Goal: Information Seeking & Learning: Understand process/instructions

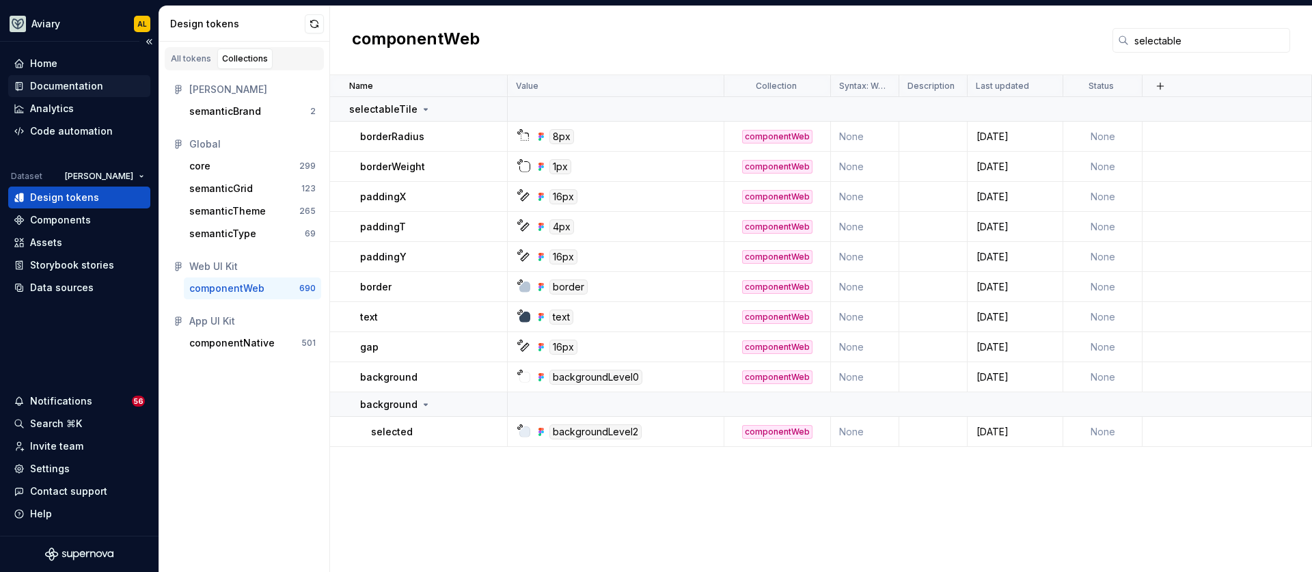
click at [103, 85] on div "Documentation" at bounding box center [79, 86] width 131 height 14
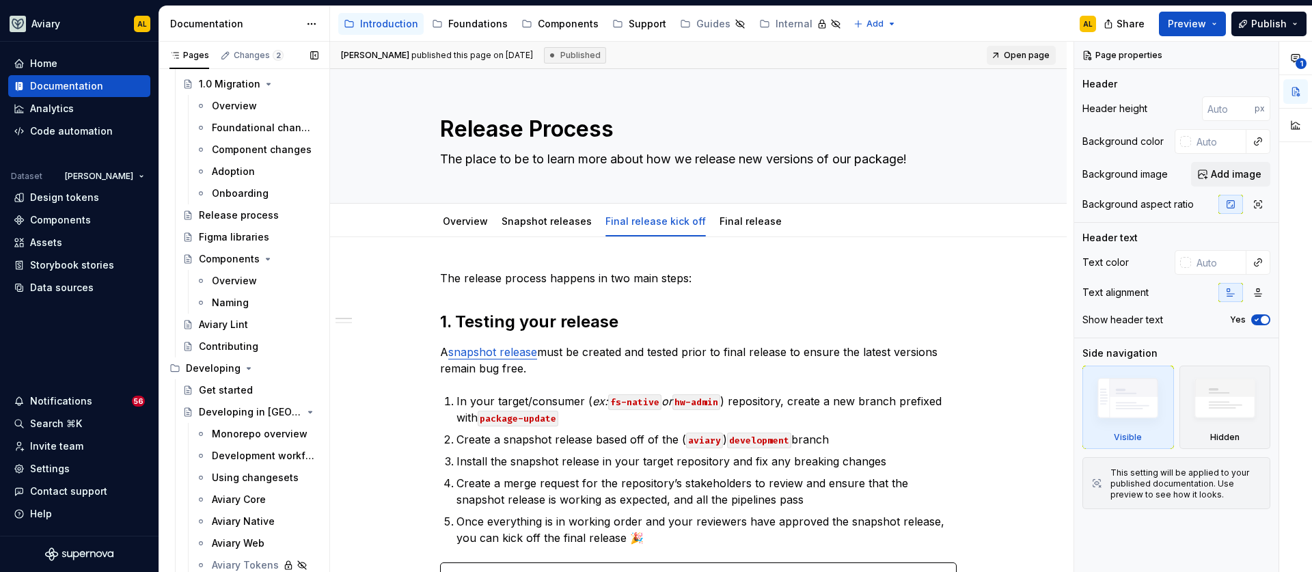
scroll to position [121, 0]
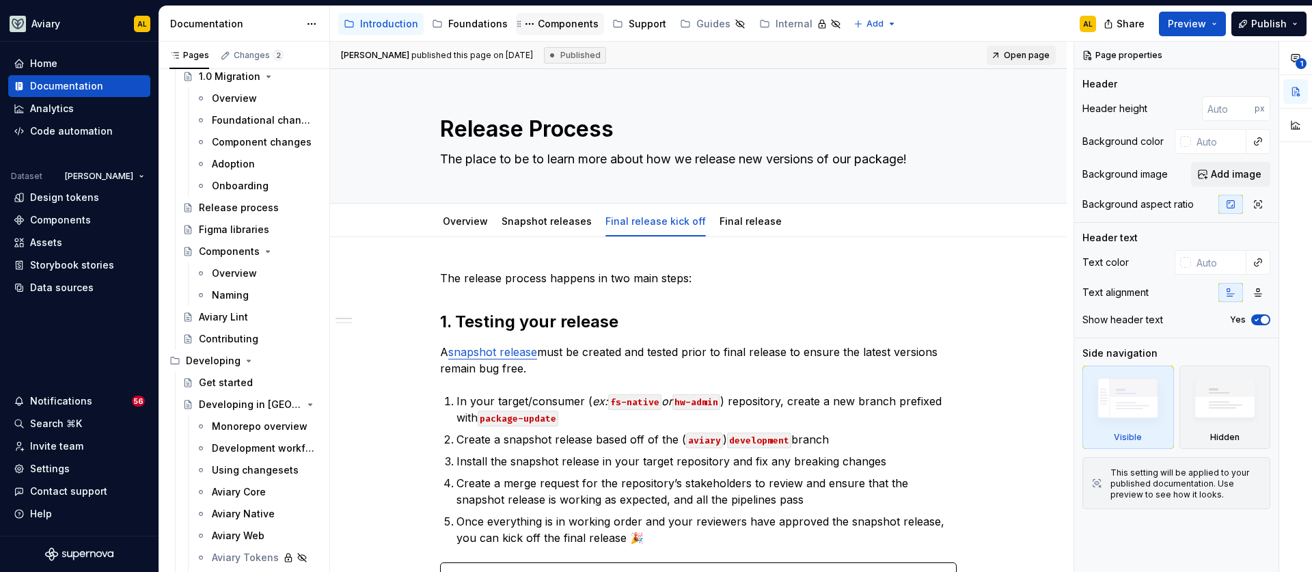
click at [570, 18] on div "Components" at bounding box center [568, 24] width 61 height 14
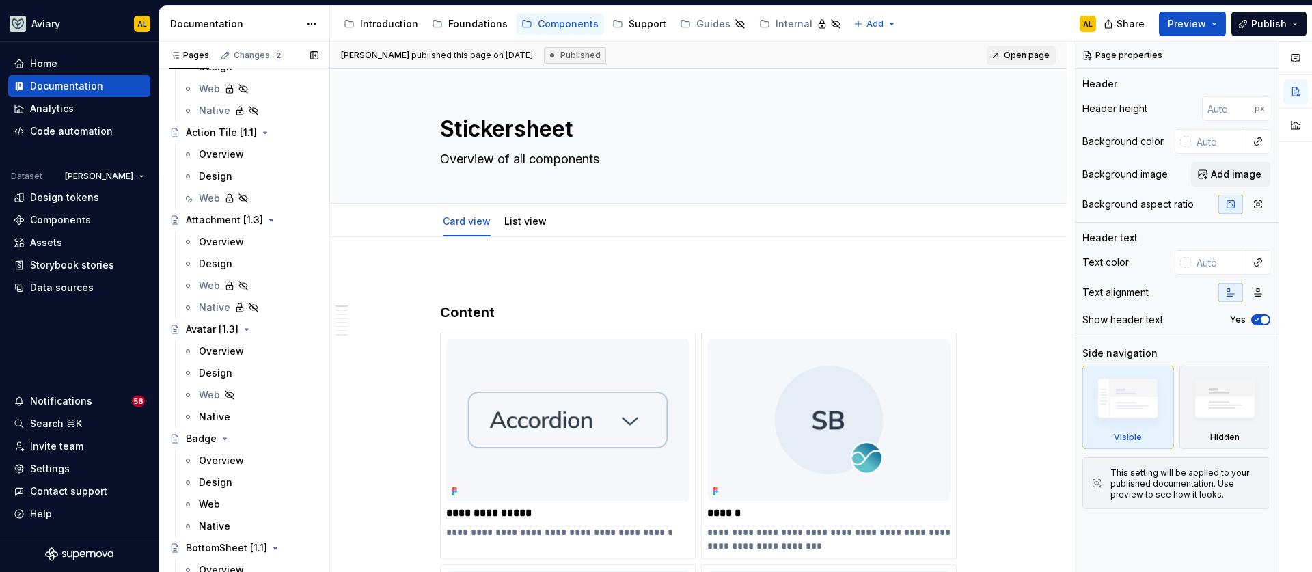
scroll to position [276, 0]
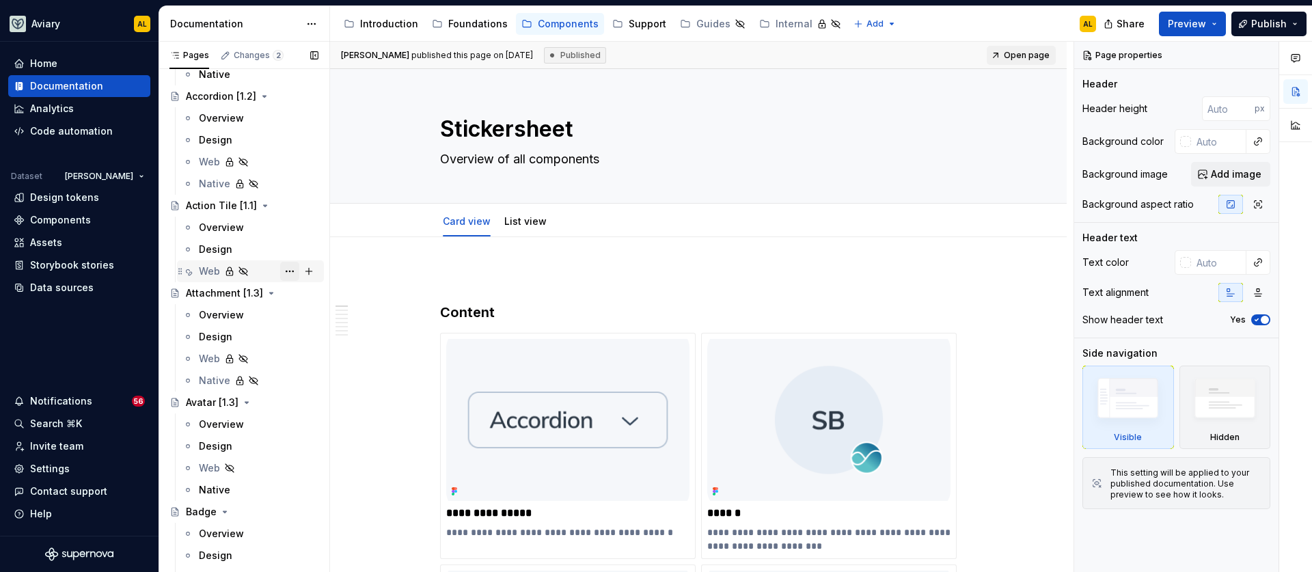
click at [284, 273] on button "Page tree" at bounding box center [289, 271] width 19 height 19
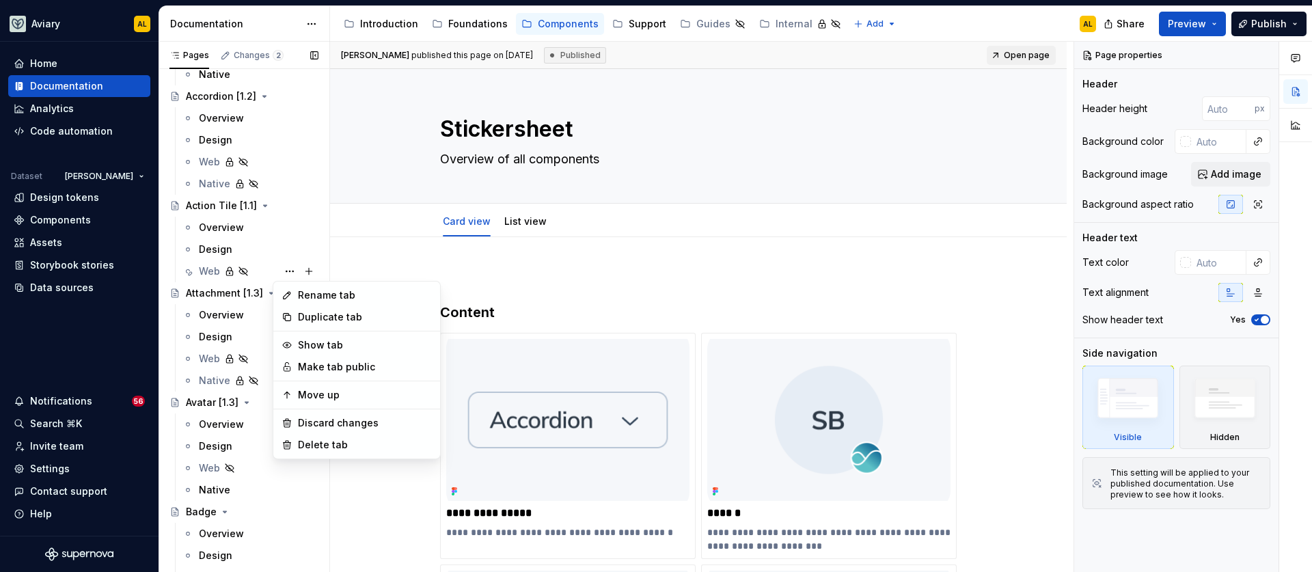
click at [254, 269] on div "Pages Changes 2 Add Accessibility guide for tree Page tree. Navigate the tree w…" at bounding box center [244, 310] width 171 height 537
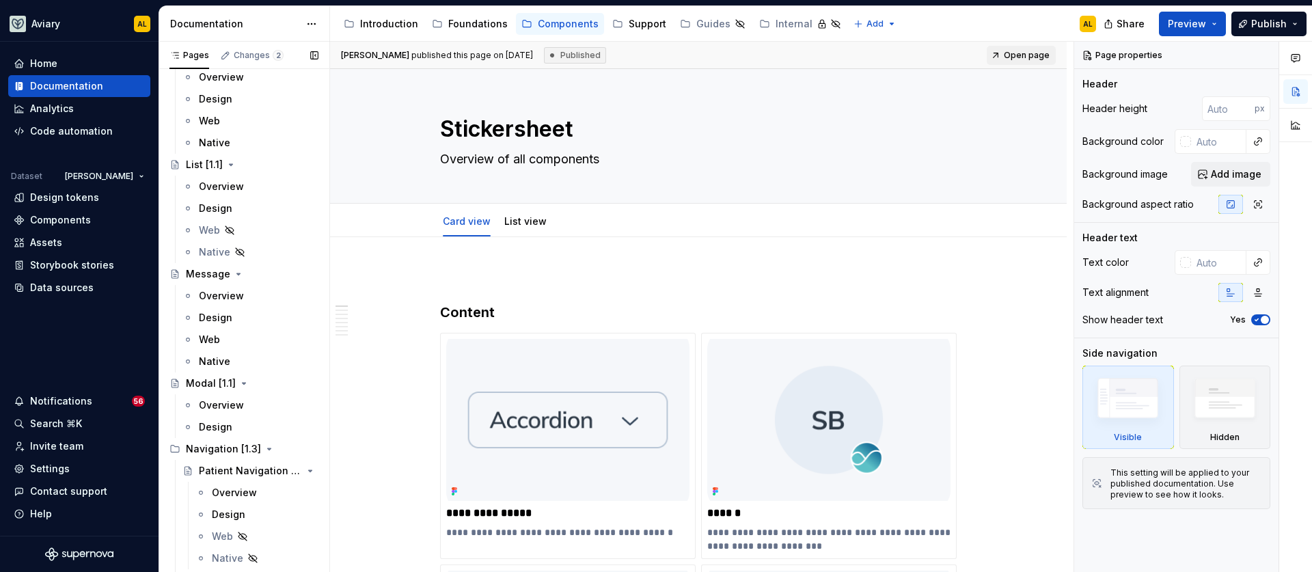
scroll to position [2896, 0]
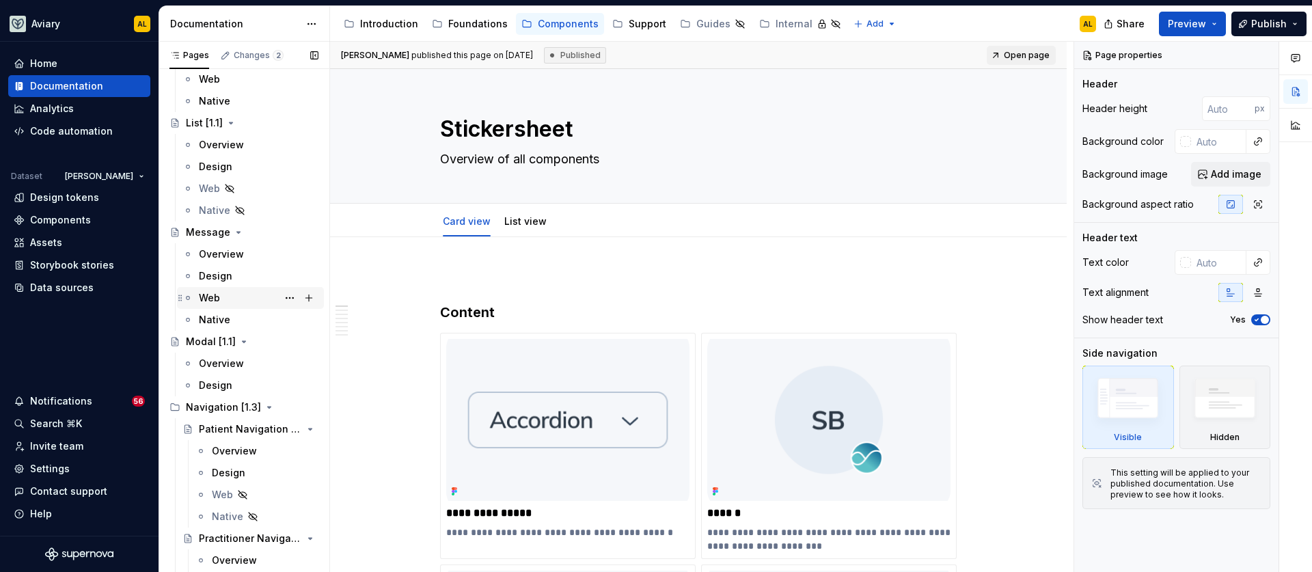
click at [255, 300] on div "Web" at bounding box center [259, 297] width 120 height 19
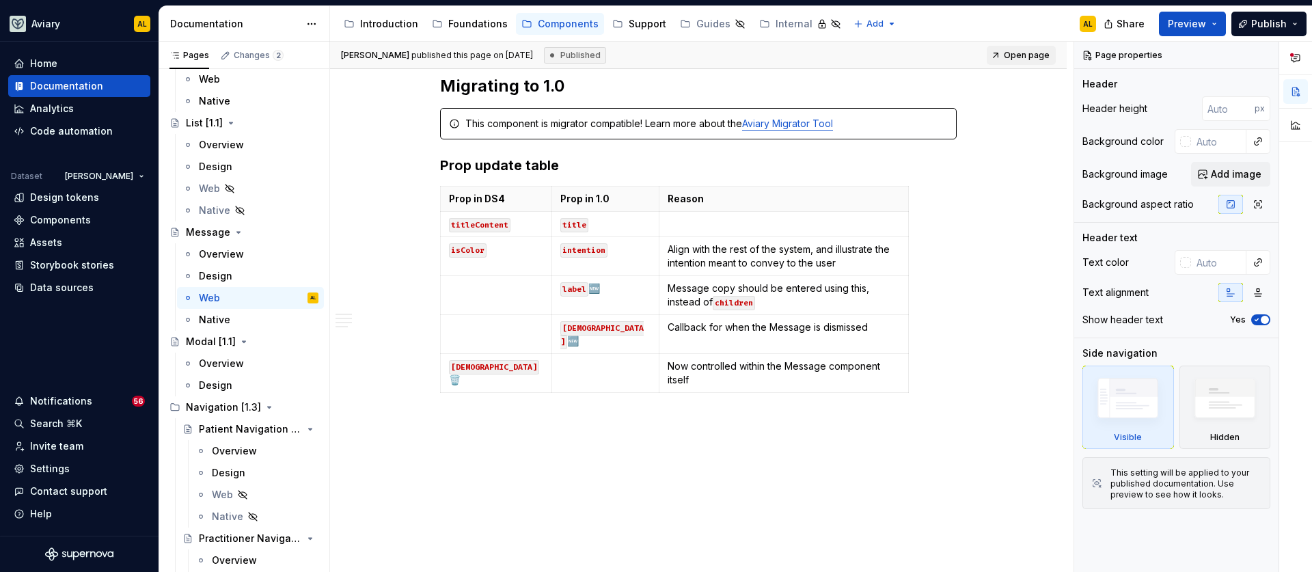
scroll to position [1065, 0]
click at [881, 330] on p "Callback for when the Message is dismissed" at bounding box center [784, 328] width 232 height 14
type textarea "*"
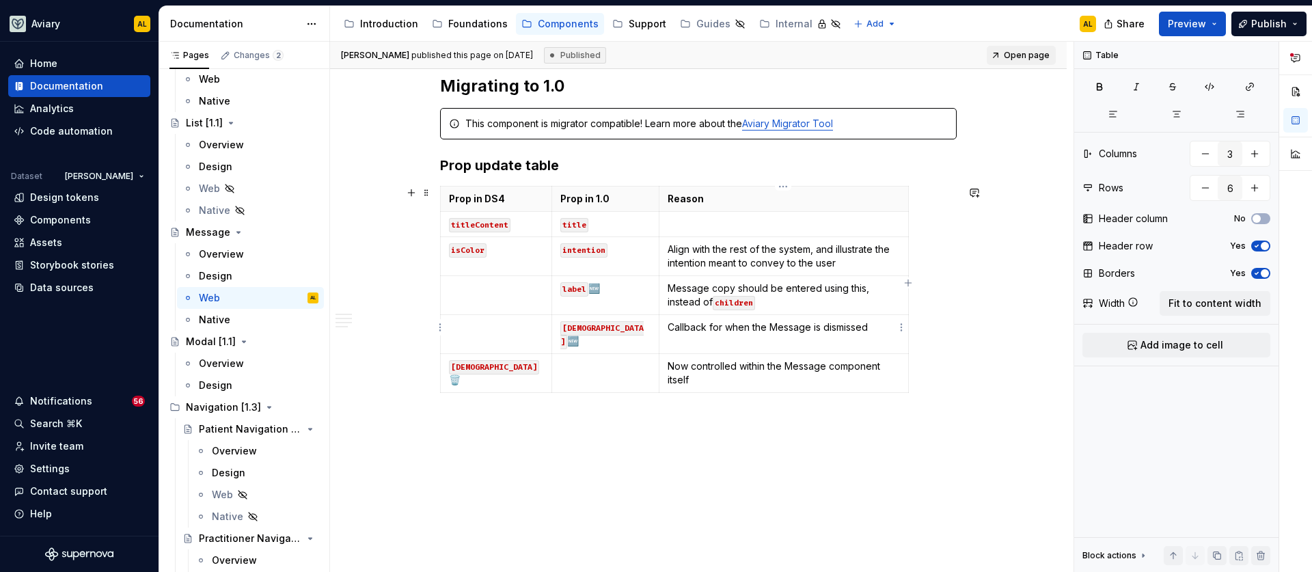
click at [675, 331] on p "Callback for when the Message is dismissed" at bounding box center [784, 328] width 232 height 14
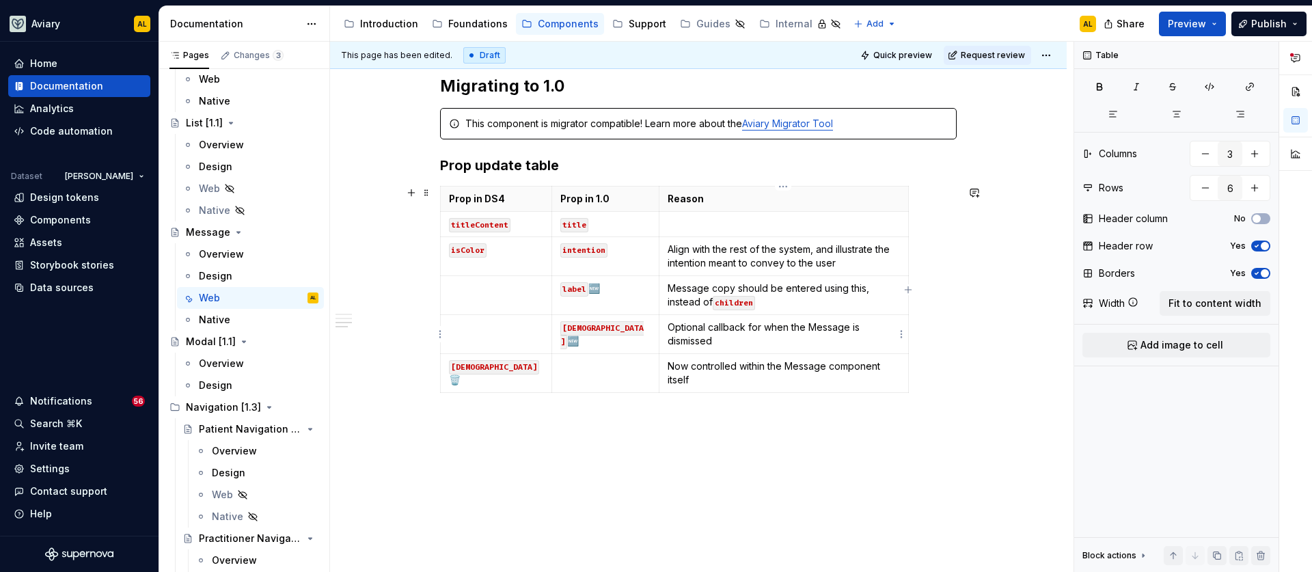
click at [749, 347] on p "Optional callback for when the Message is dismissed" at bounding box center [784, 334] width 232 height 27
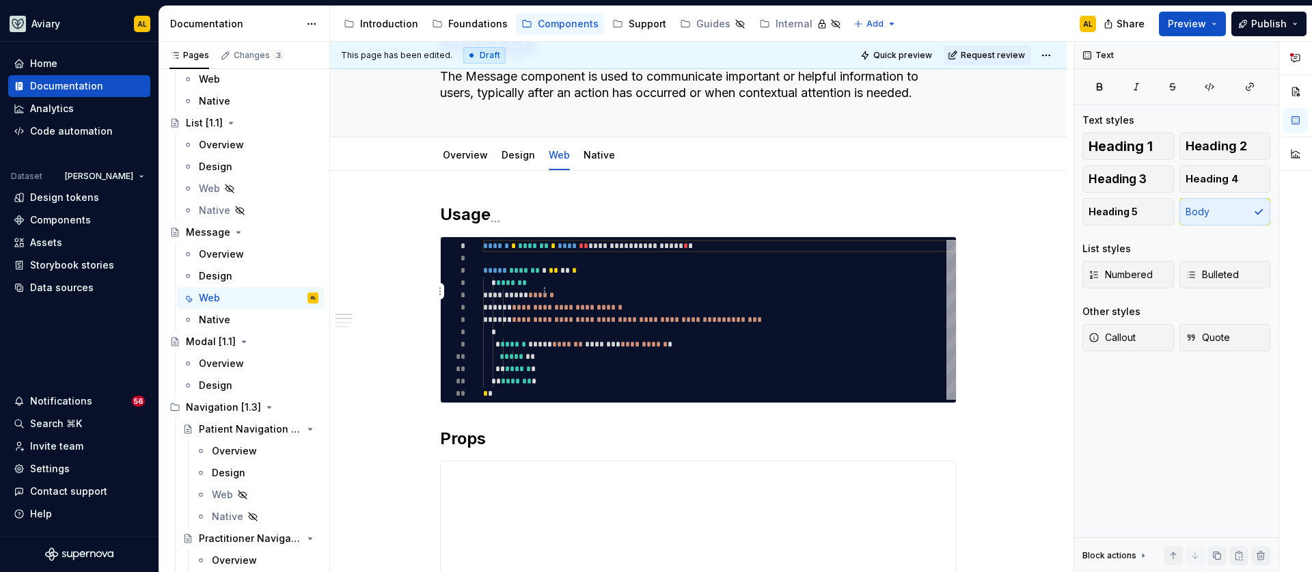
scroll to position [123, 0]
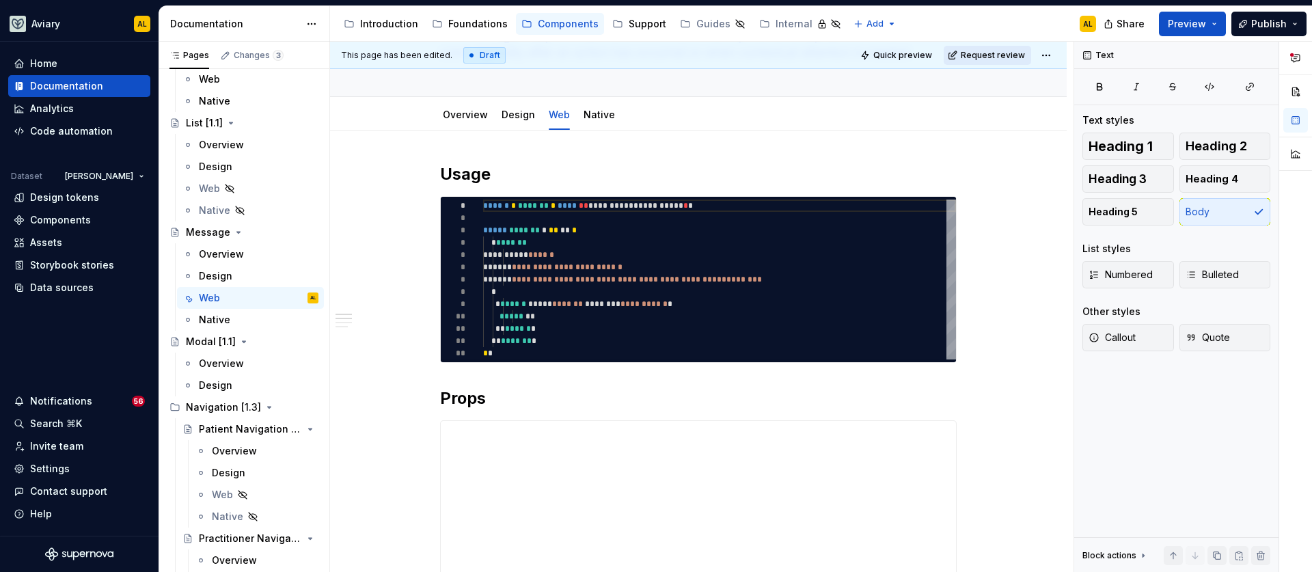
click at [1013, 57] on span "Request review" at bounding box center [993, 55] width 64 height 11
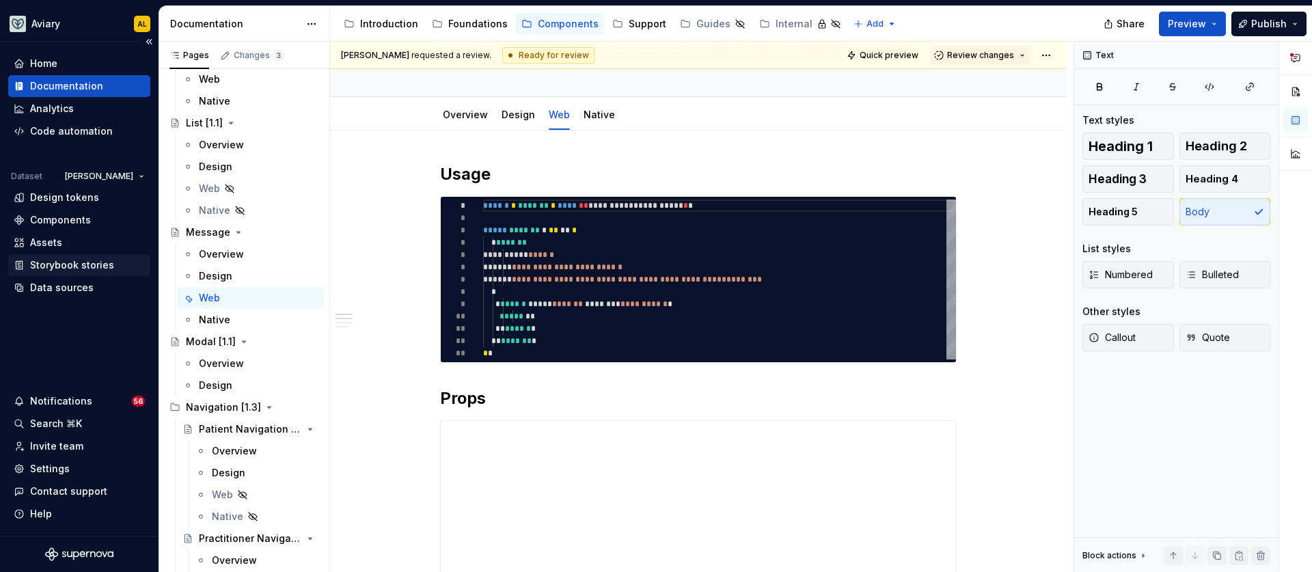
type textarea "*"
